Goal: Task Accomplishment & Management: Manage account settings

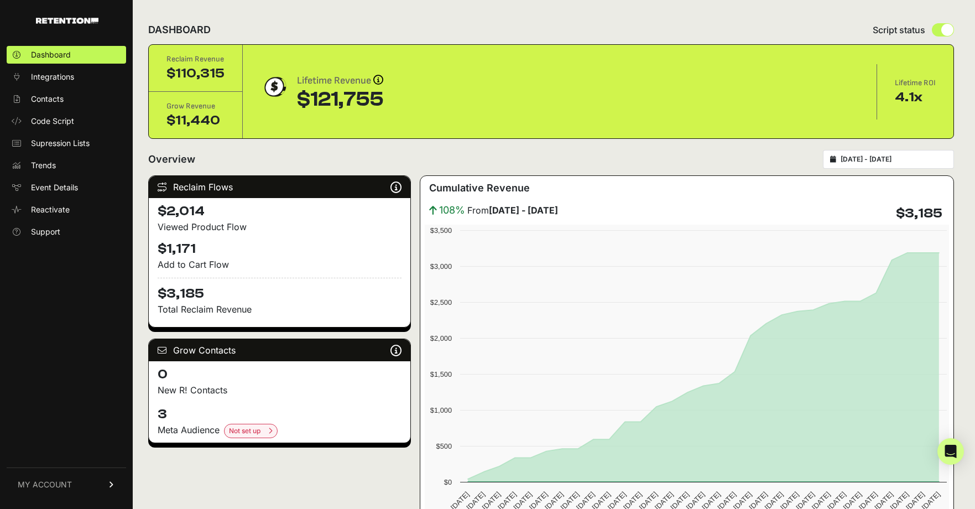
click at [47, 475] on link "MY ACCOUNT" at bounding box center [66, 484] width 119 height 34
click at [54, 458] on ul "Account Details API Details Notifications Billing Subscription Sign Out" at bounding box center [66, 437] width 119 height 128
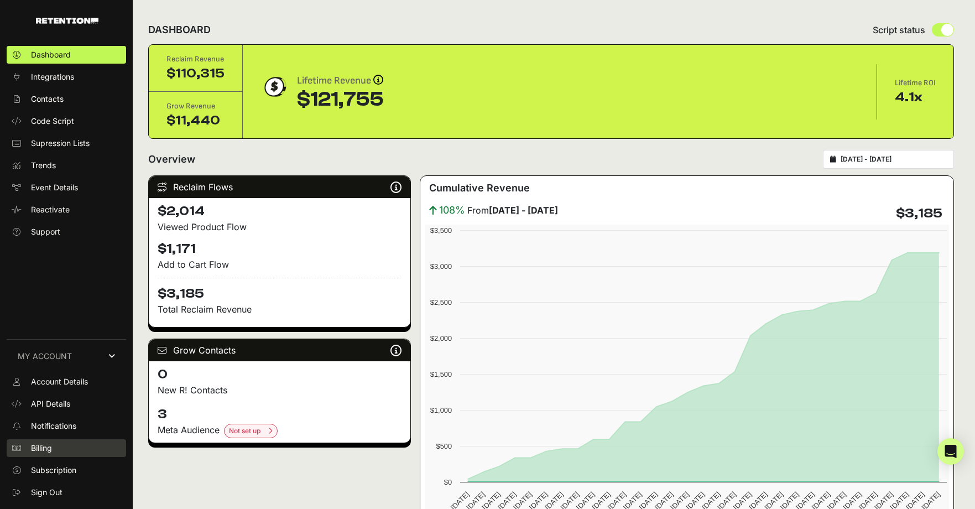
click at [44, 447] on span "Billing" at bounding box center [41, 447] width 21 height 11
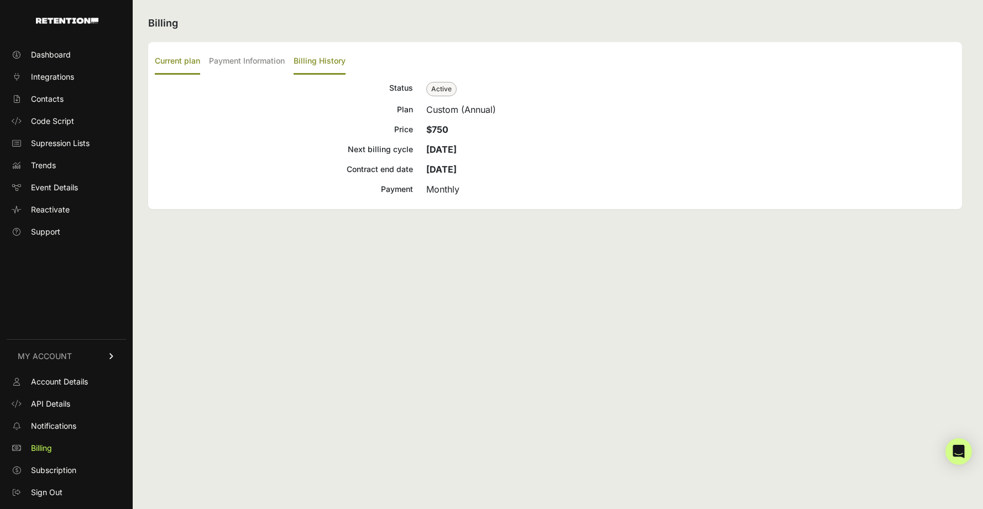
click at [326, 58] on label "Billing History" at bounding box center [320, 62] width 52 height 26
click at [0, 0] on input "Billing History" at bounding box center [0, 0] width 0 height 0
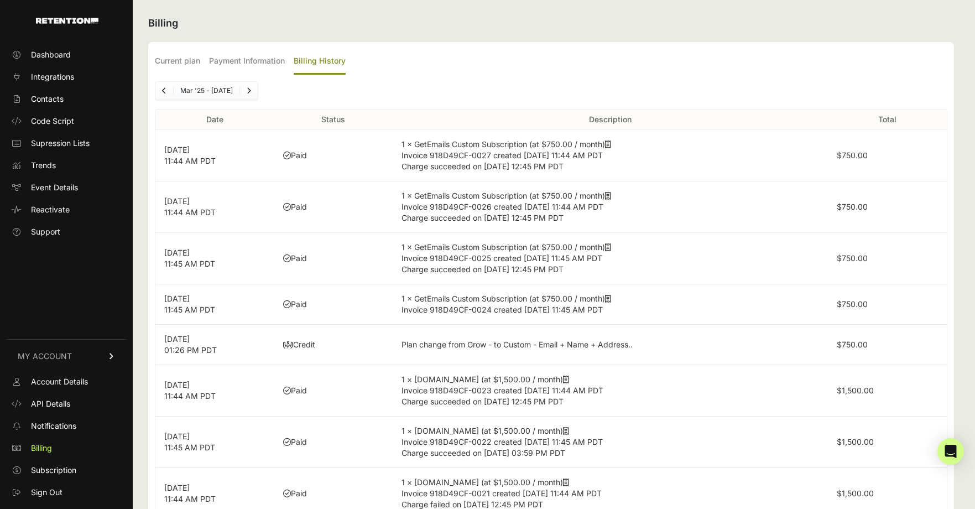
click at [915, 154] on td "$750.00" at bounding box center [887, 155] width 119 height 51
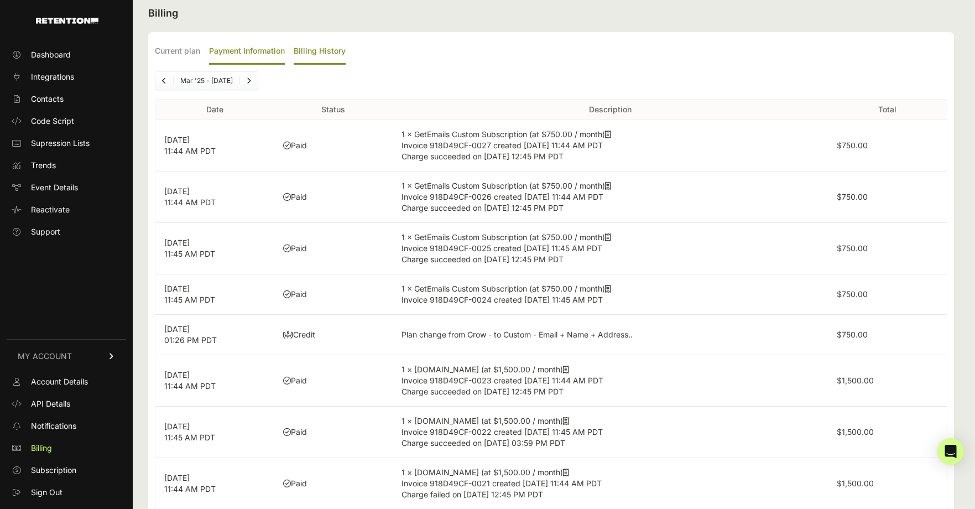
scroll to position [12, 0]
drag, startPoint x: 181, startPoint y: 149, endPoint x: 435, endPoint y: 150, distance: 254.3
click at [205, 150] on p "[DATE] 11:44 AM PDT" at bounding box center [214, 144] width 101 height 22
drag, startPoint x: 294, startPoint y: 142, endPoint x: 264, endPoint y: 145, distance: 30.0
click at [295, 143] on td "Paid" at bounding box center [333, 143] width 119 height 51
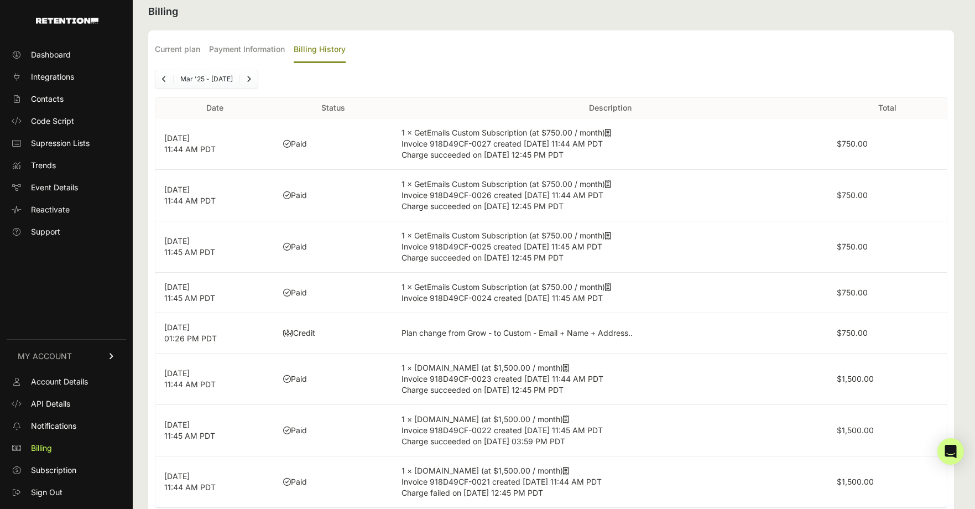
click at [202, 148] on p "[DATE] 11:44 AM PDT" at bounding box center [214, 144] width 101 height 22
click at [233, 51] on label "Payment Information" at bounding box center [247, 50] width 76 height 26
click at [0, 0] on input "Payment Information" at bounding box center [0, 0] width 0 height 0
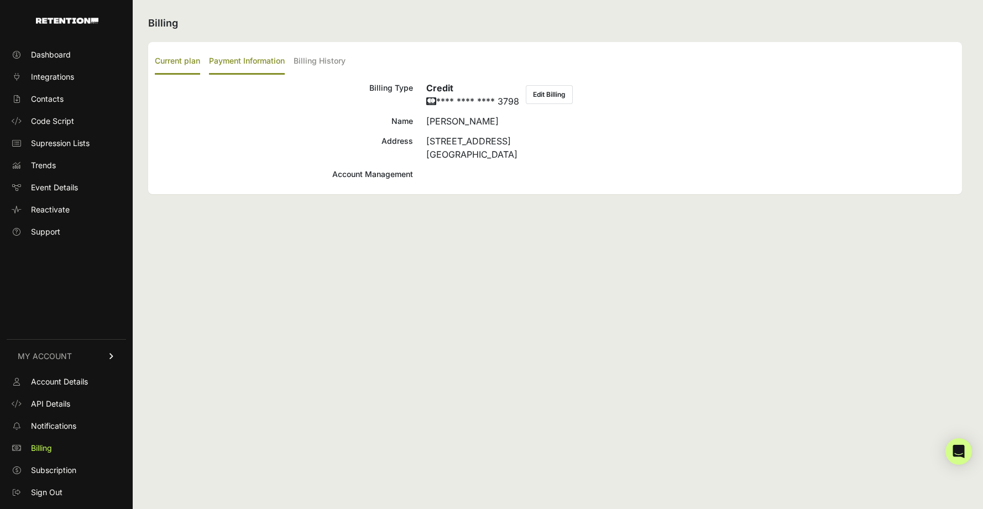
click at [169, 62] on label "Current plan" at bounding box center [177, 62] width 45 height 26
click at [0, 0] on input "Current plan" at bounding box center [0, 0] width 0 height 0
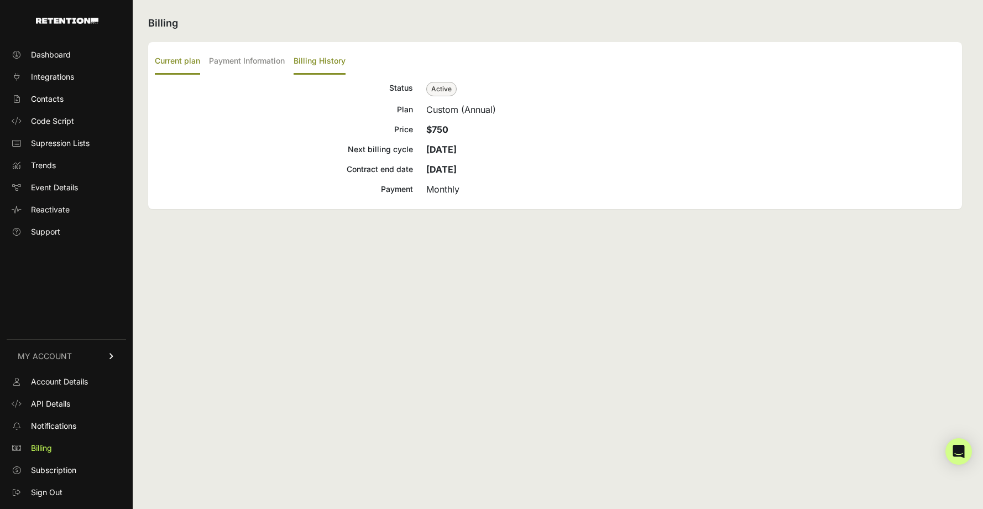
click at [299, 66] on label "Billing History" at bounding box center [320, 62] width 52 height 26
click at [0, 0] on input "Billing History" at bounding box center [0, 0] width 0 height 0
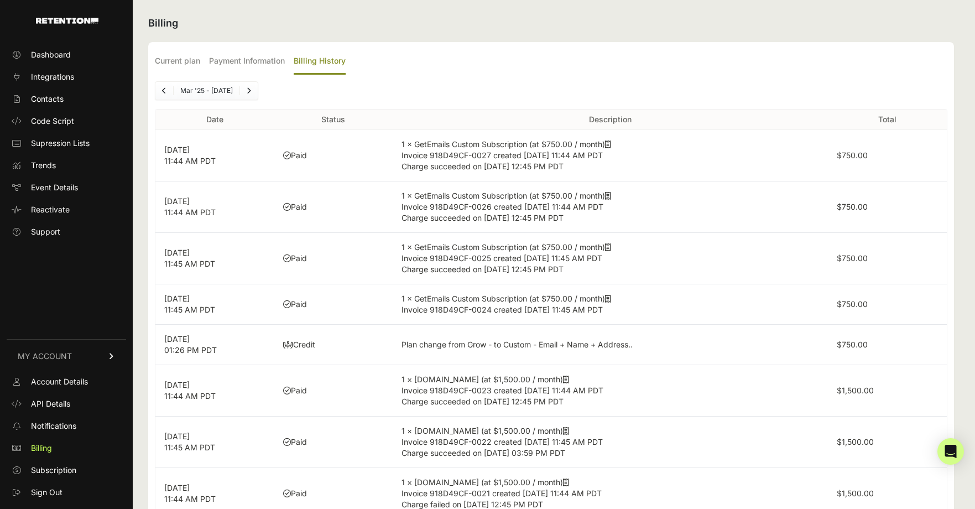
click at [191, 159] on p "[DATE] 11:44 AM PDT" at bounding box center [214, 155] width 101 height 22
click at [833, 146] on td "$750.00" at bounding box center [887, 155] width 119 height 51
click at [611, 147] on icon at bounding box center [608, 144] width 6 height 8
